Goal: Navigation & Orientation: Find specific page/section

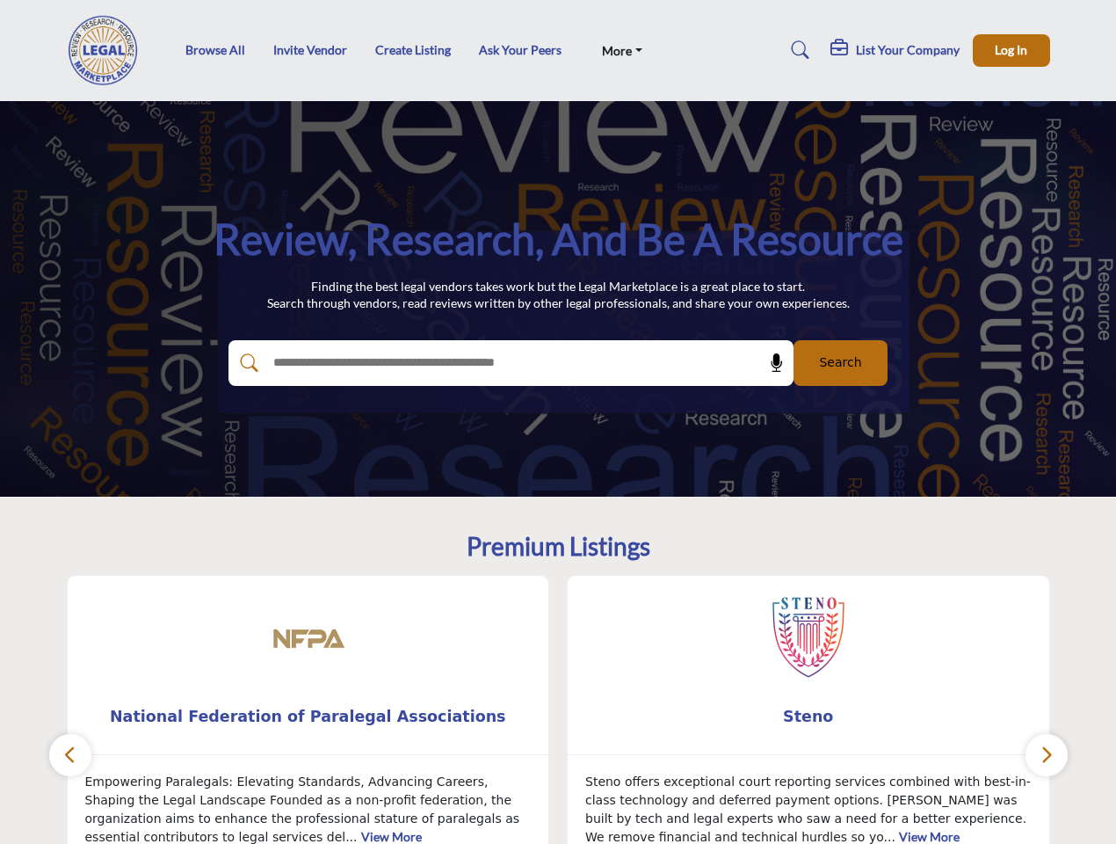
click at [619, 50] on link "More" at bounding box center [622, 50] width 65 height 25
click at [1012, 50] on span "Log In" at bounding box center [1011, 49] width 33 height 15
click at [771, 363] on icon at bounding box center [777, 363] width 18 height 18
click at [558, 709] on div "Steno ... View More 3 3 Follow Following" at bounding box center [809, 747] width 502 height 344
type input "**********"
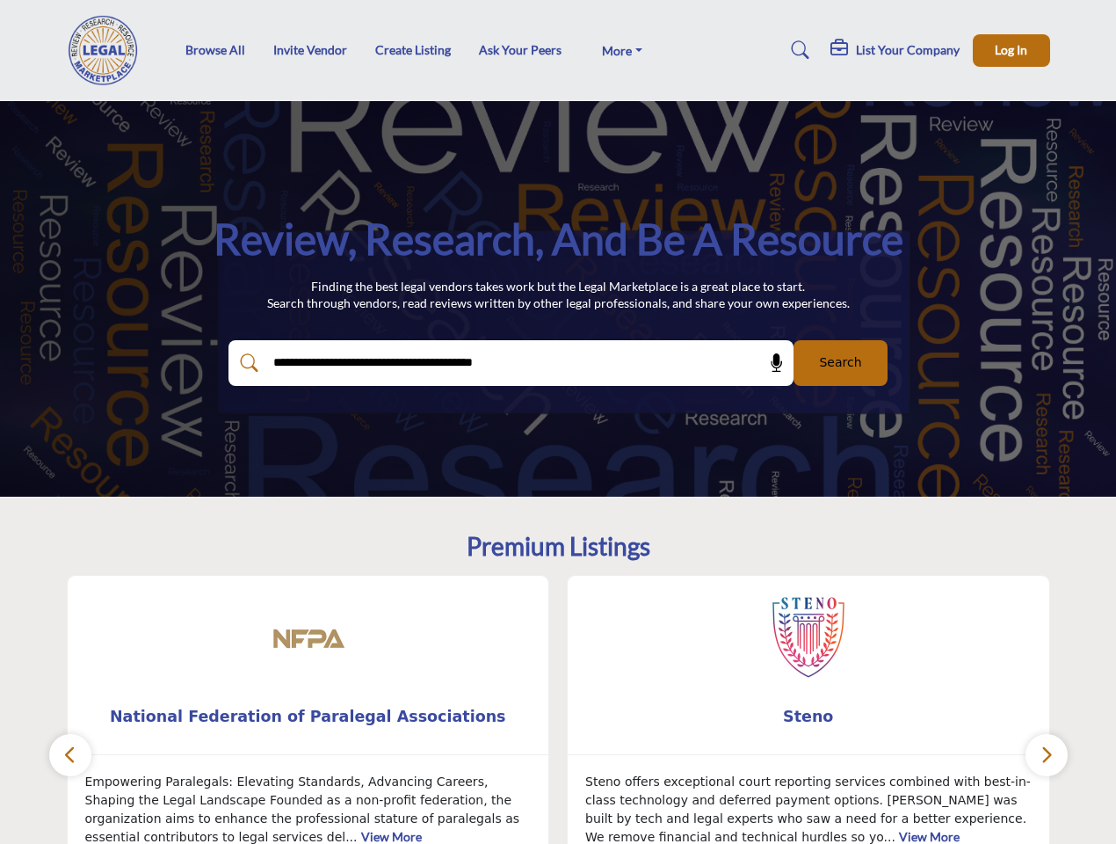
click at [308, 716] on span "National Federation of Paralegal Associations" at bounding box center [308, 716] width 429 height 23
click at [809, 716] on span "Steno" at bounding box center [808, 716] width 429 height 23
click at [70, 755] on icon "button" at bounding box center [70, 755] width 14 height 22
click at [1047, 755] on icon "button" at bounding box center [1047, 755] width 14 height 22
